Goal: Information Seeking & Learning: Learn about a topic

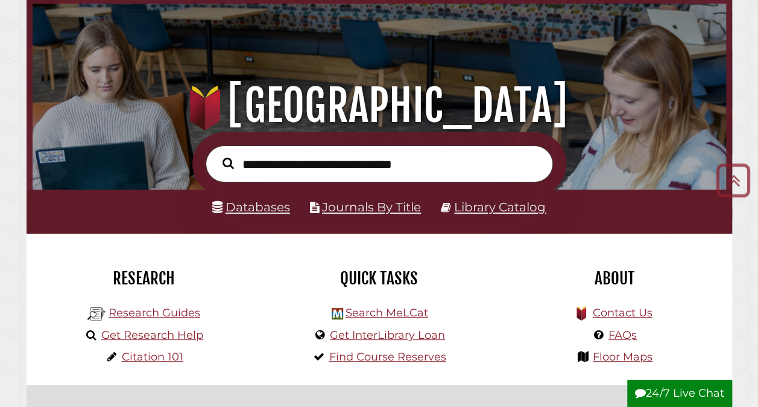
scroll to position [52, 0]
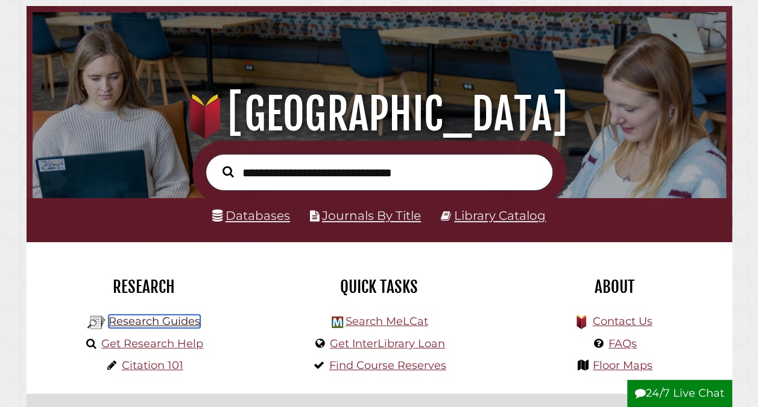
click at [185, 323] on link "Research Guides" at bounding box center [155, 320] width 92 height 13
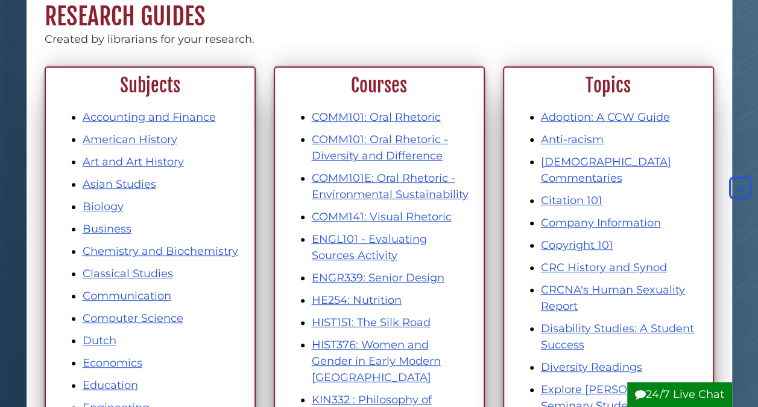
scroll to position [115, 0]
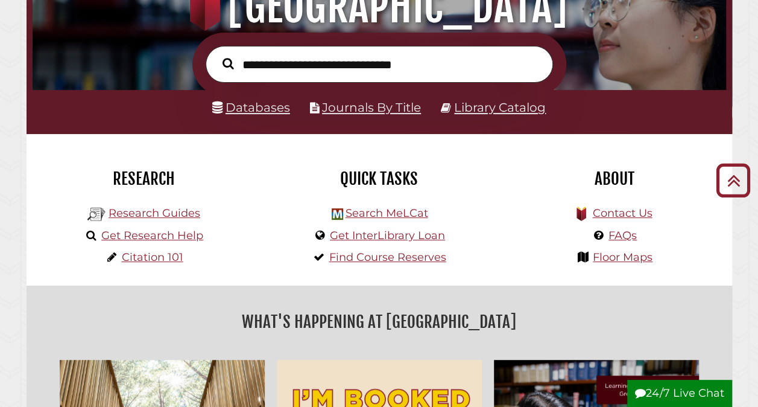
scroll to position [150, 0]
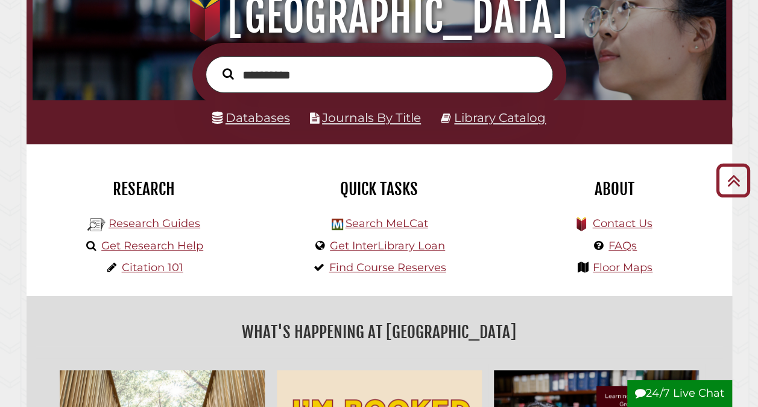
type input "*********"
click at [217, 65] on button "Search" at bounding box center [229, 73] width 24 height 17
